Goal: Information Seeking & Learning: Learn about a topic

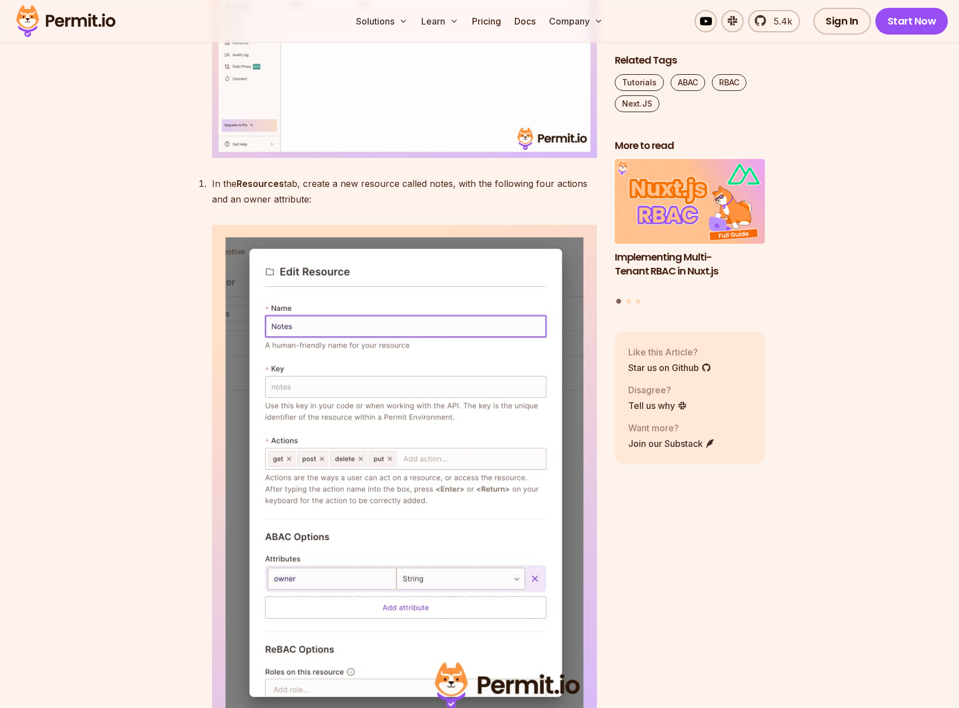
scroll to position [6164, 0]
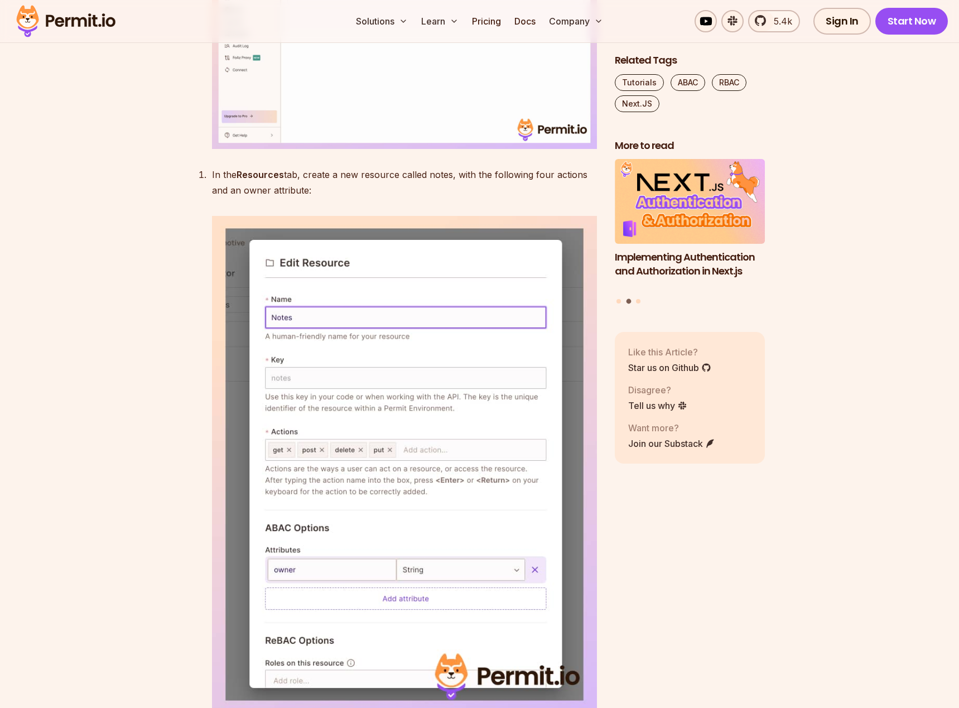
click at [405, 149] on img at bounding box center [404, 27] width 385 height 243
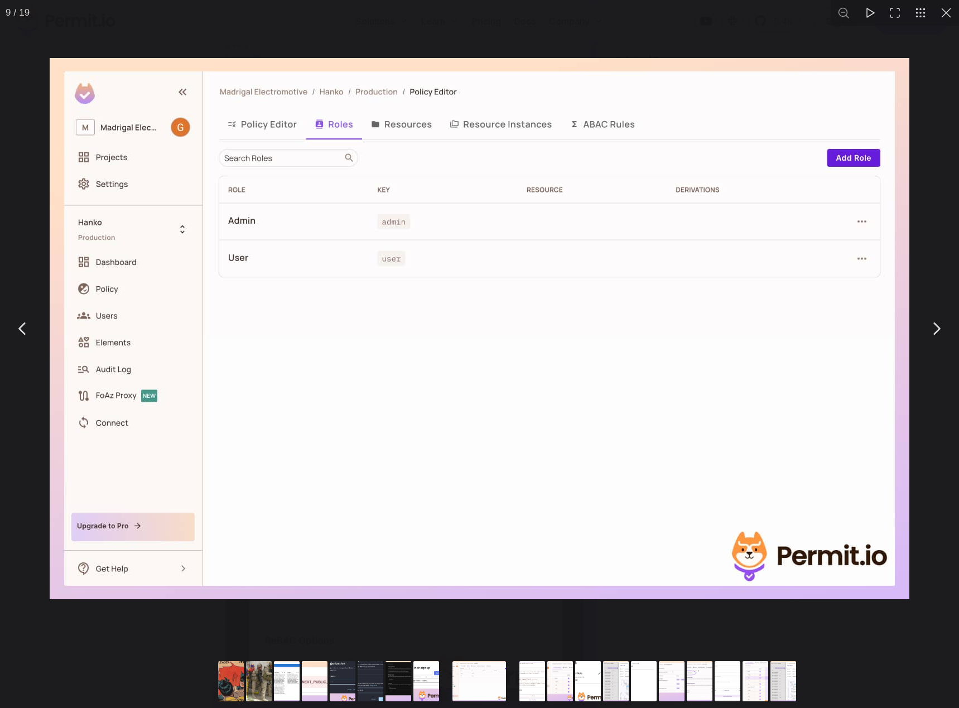
click at [571, 441] on img "You can close this modal content with the ESC key" at bounding box center [479, 328] width 859 height 541
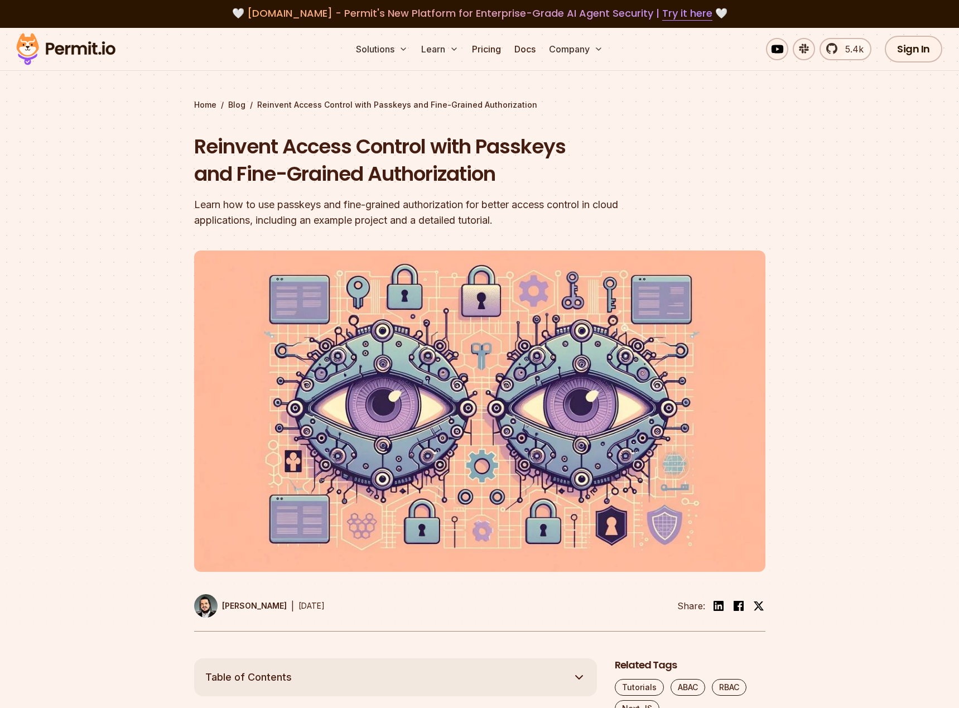
scroll to position [6, 0]
